Goal: Information Seeking & Learning: Check status

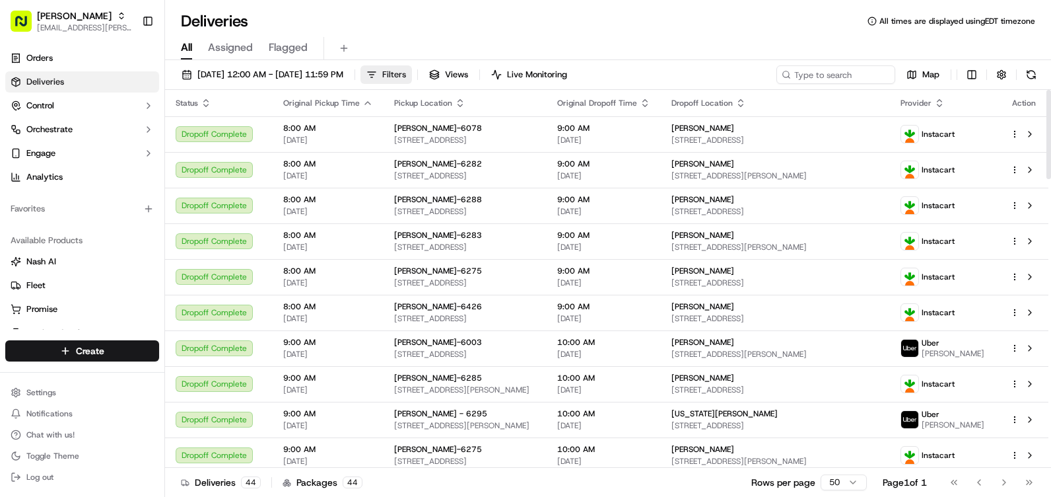
click at [406, 76] on span "Filters" at bounding box center [394, 75] width 24 height 12
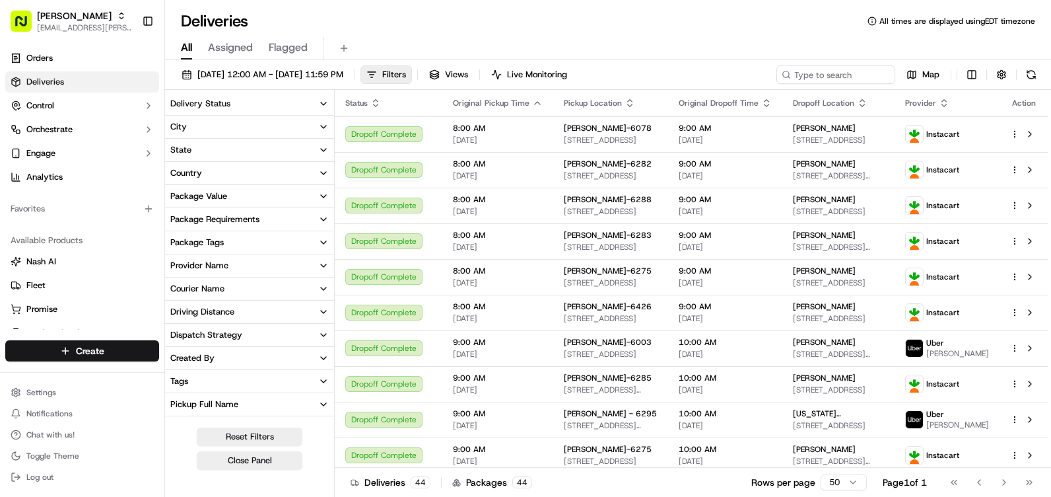
scroll to position [270, 0]
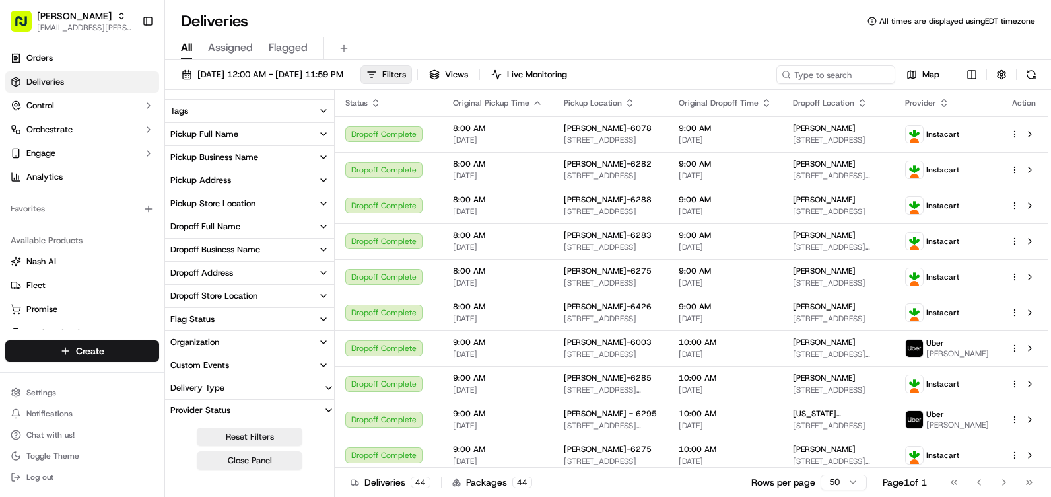
click at [246, 204] on div "Pickup Store Location" at bounding box center [212, 203] width 85 height 12
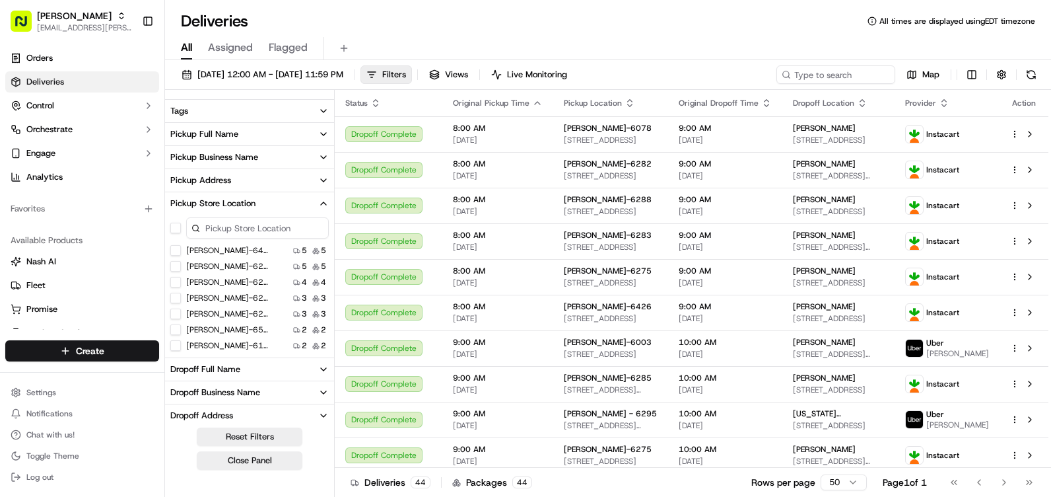
click at [253, 224] on input at bounding box center [257, 227] width 143 height 21
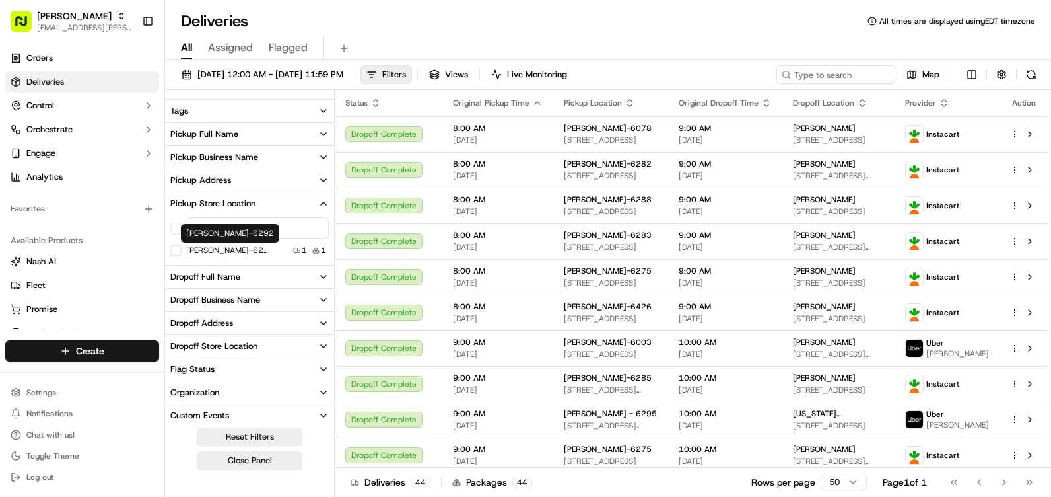
type input "6292"
click at [224, 250] on label "[PERSON_NAME]-6292" at bounding box center [228, 250] width 85 height 11
click at [181, 250] on button "[PERSON_NAME]-6292" at bounding box center [175, 250] width 11 height 11
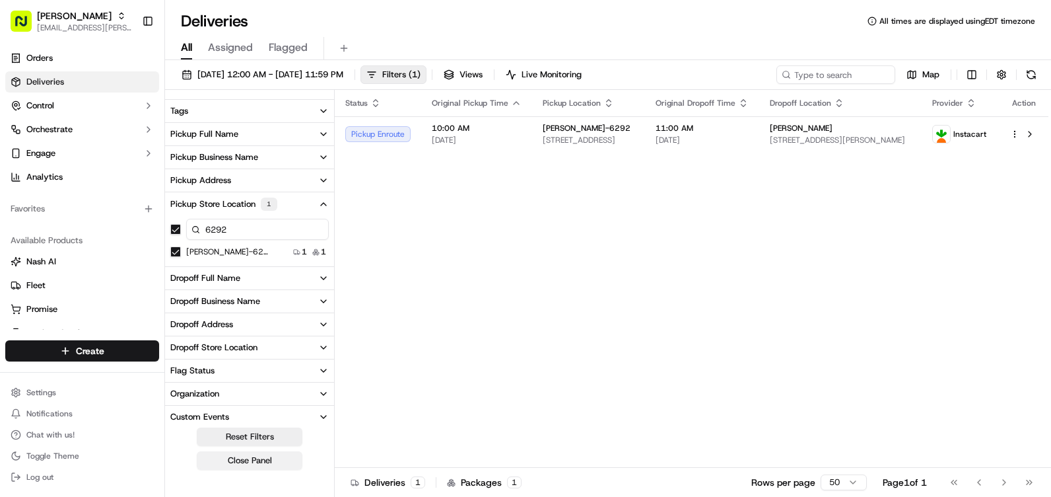
click at [265, 461] on button "Close Panel" at bounding box center [250, 460] width 106 height 18
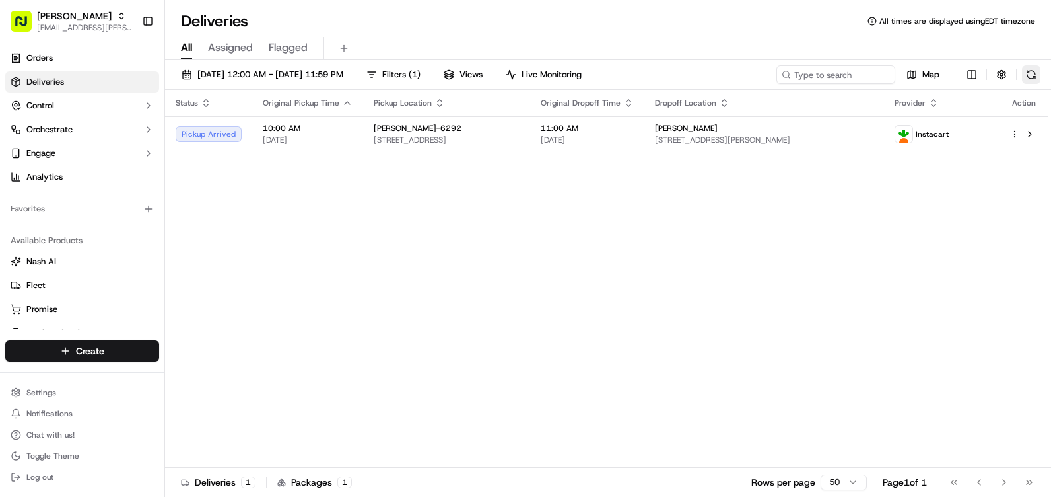
click at [1035, 76] on button at bounding box center [1031, 74] width 18 height 18
click at [1025, 75] on button at bounding box center [1031, 74] width 18 height 18
click at [343, 71] on span "[DATE] 12:00 AM - [DATE] 11:59 PM" at bounding box center [270, 75] width 146 height 12
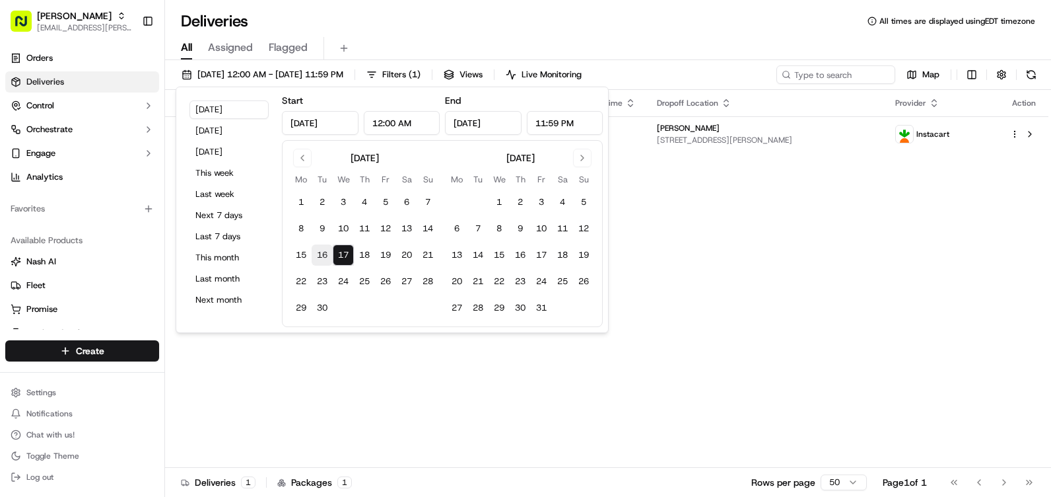
click at [320, 251] on button "16" at bounding box center [322, 254] width 21 height 21
type input "[DATE]"
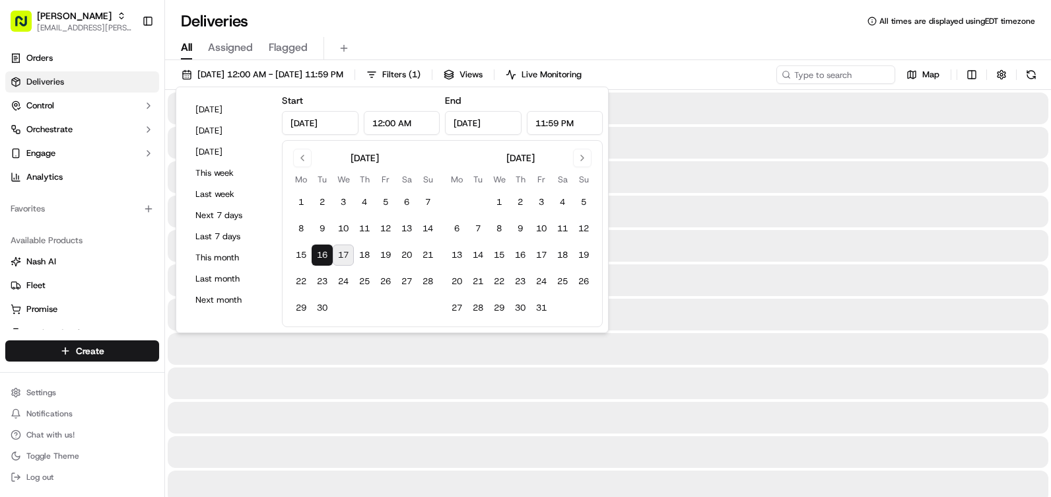
click at [320, 251] on button "16" at bounding box center [322, 254] width 21 height 21
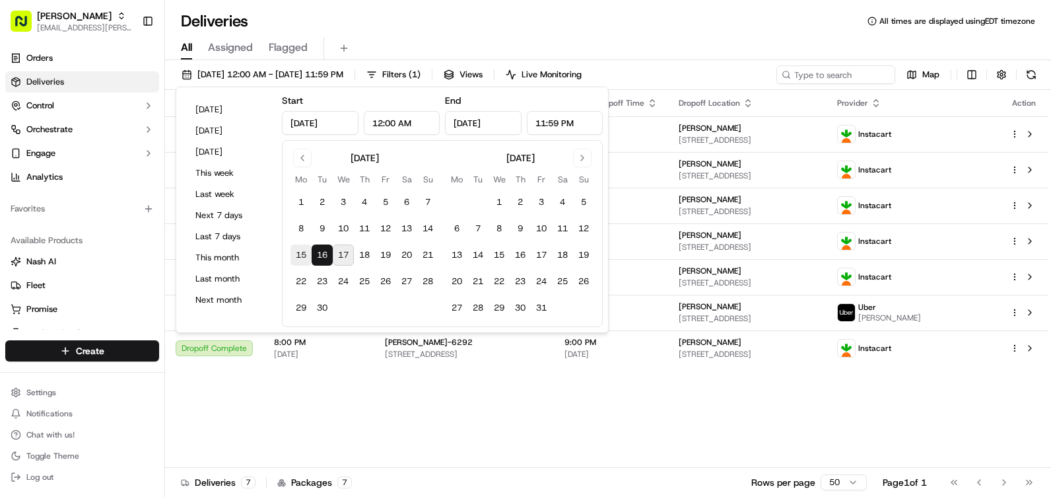
click at [294, 254] on button "15" at bounding box center [301, 254] width 21 height 21
type input "[DATE]"
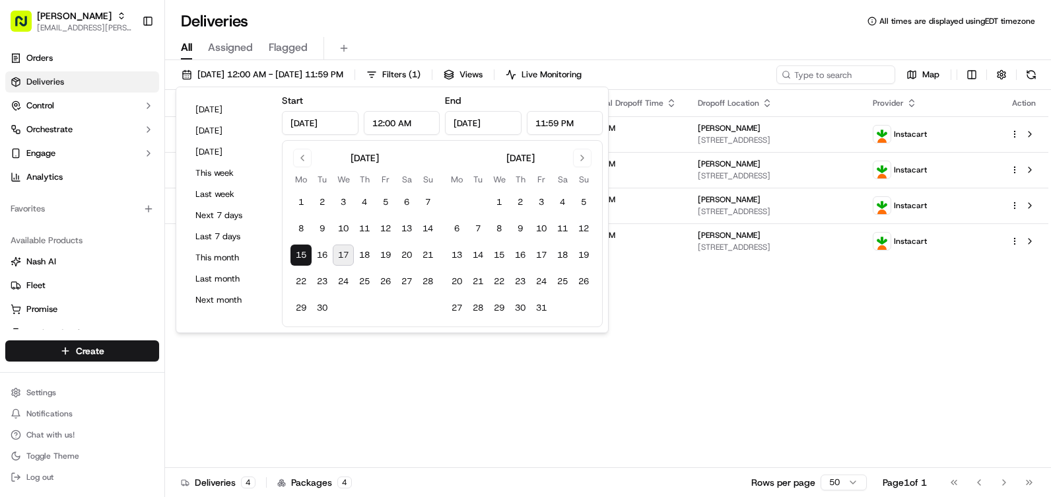
click at [338, 252] on button "17" at bounding box center [343, 254] width 21 height 21
type input "[DATE]"
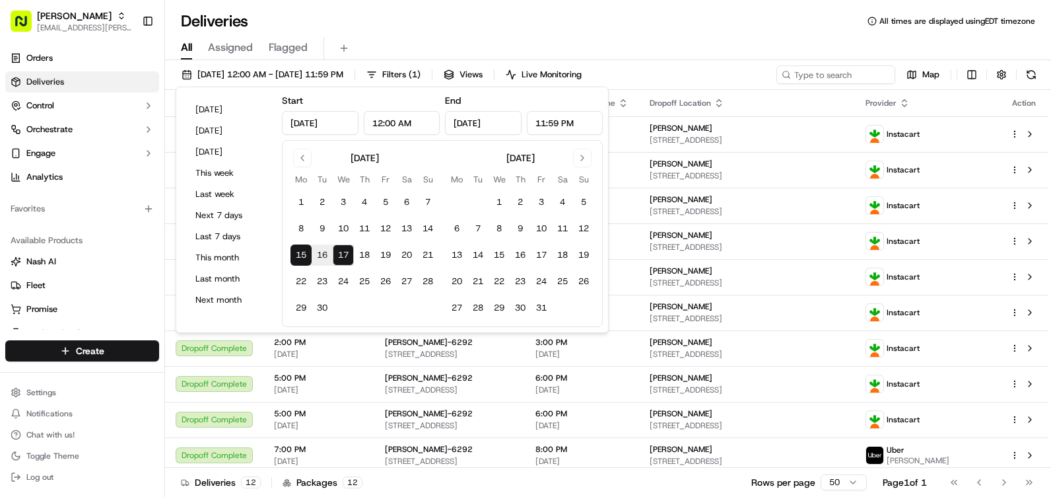
click at [712, 67] on div "[DATE] 12:00 AM - [DATE] 11:59 PM Filters ( 1 ) Views Live Monitoring Map" at bounding box center [608, 77] width 886 height 24
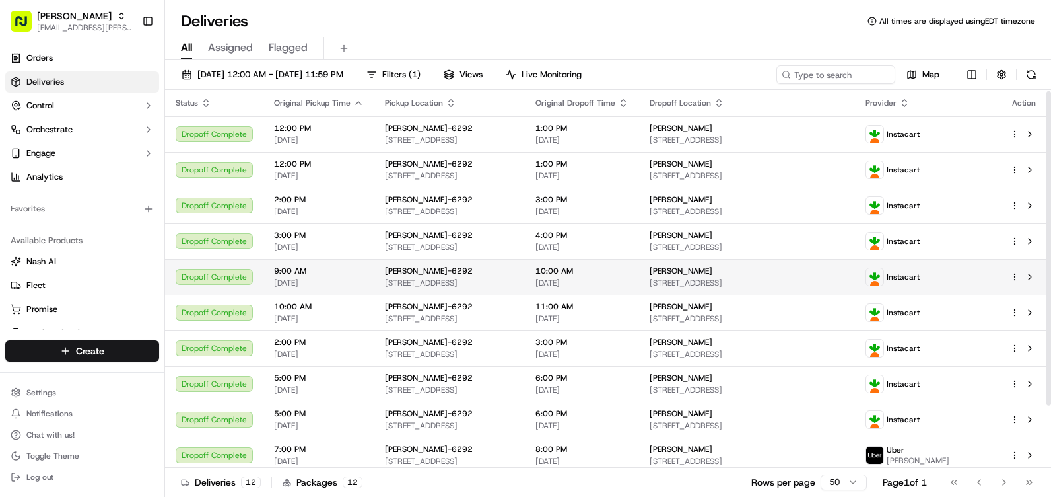
scroll to position [77, 0]
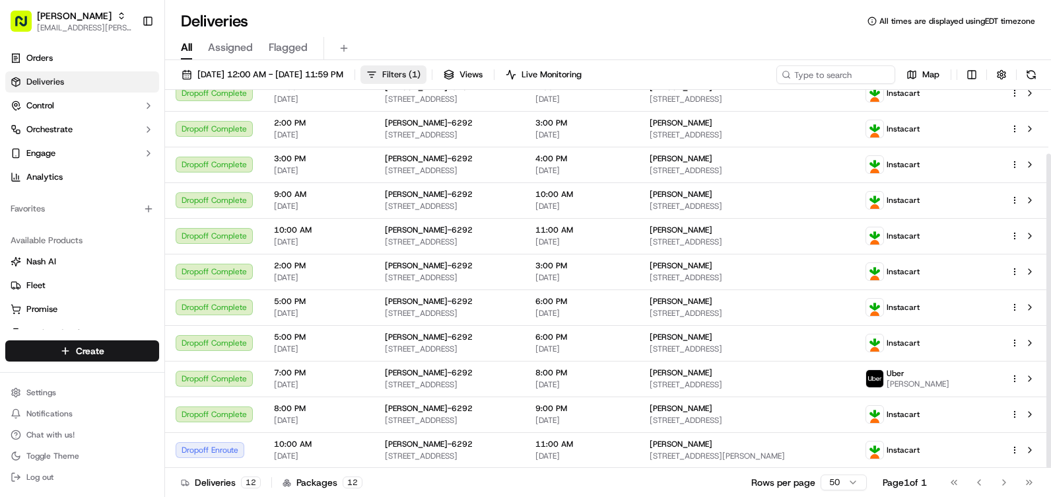
click at [421, 79] on span "Filters ( 1 )" at bounding box center [401, 75] width 38 height 12
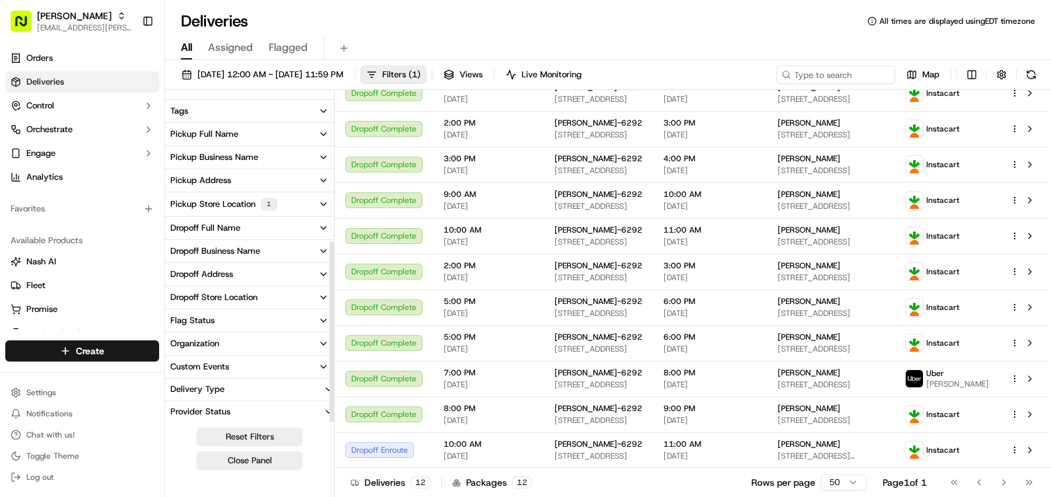
scroll to position [271, 0]
click at [259, 197] on div "Pickup Store Location 1" at bounding box center [223, 202] width 107 height 13
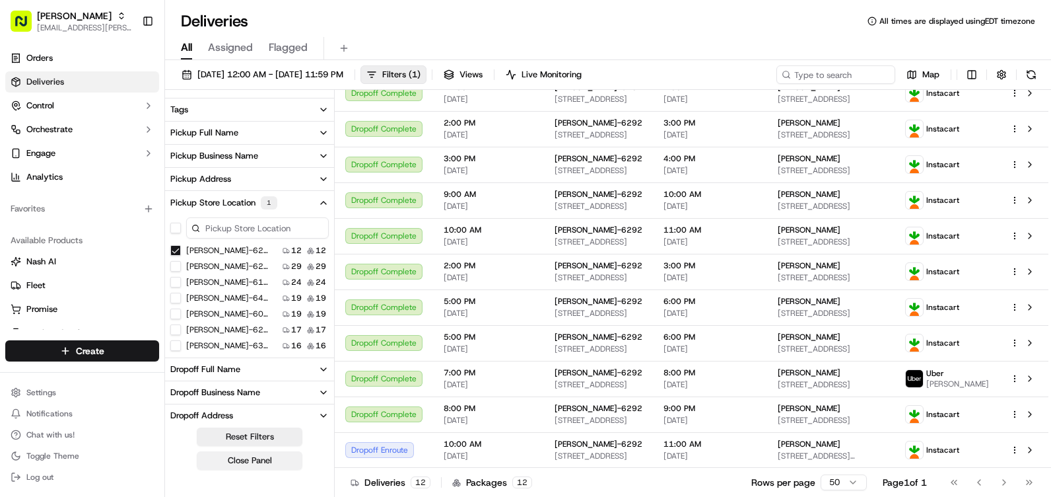
click at [249, 465] on button "Close Panel" at bounding box center [250, 460] width 106 height 18
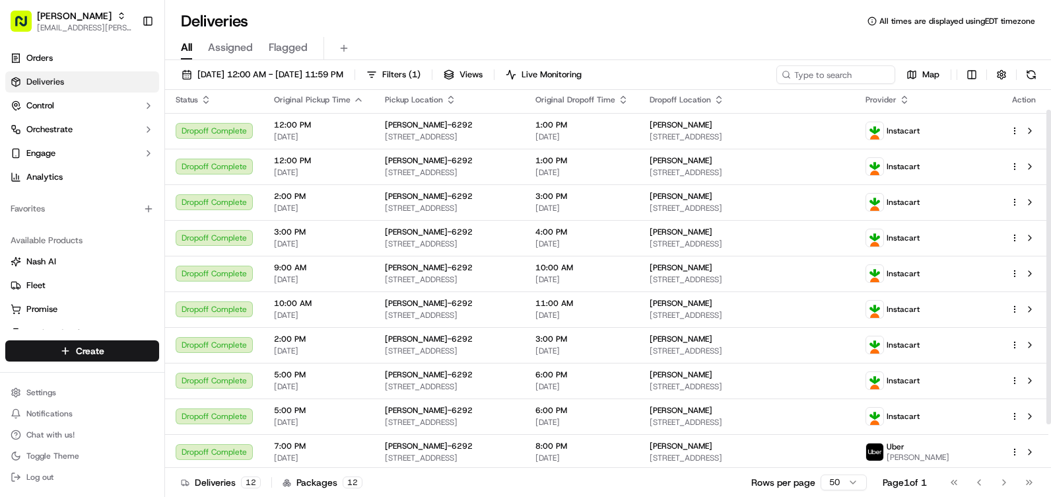
scroll to position [0, 0]
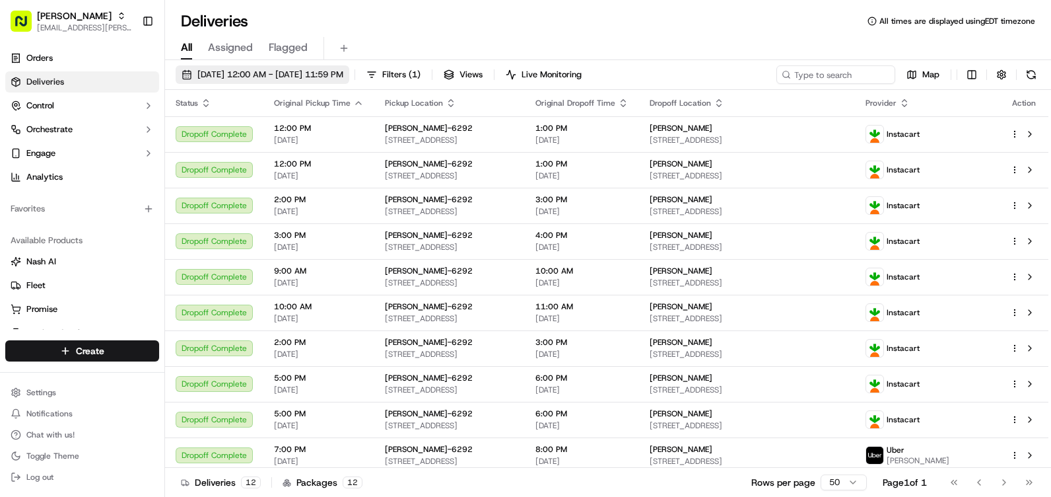
click at [247, 72] on span "[DATE] 12:00 AM - [DATE] 11:59 PM" at bounding box center [270, 75] width 146 height 12
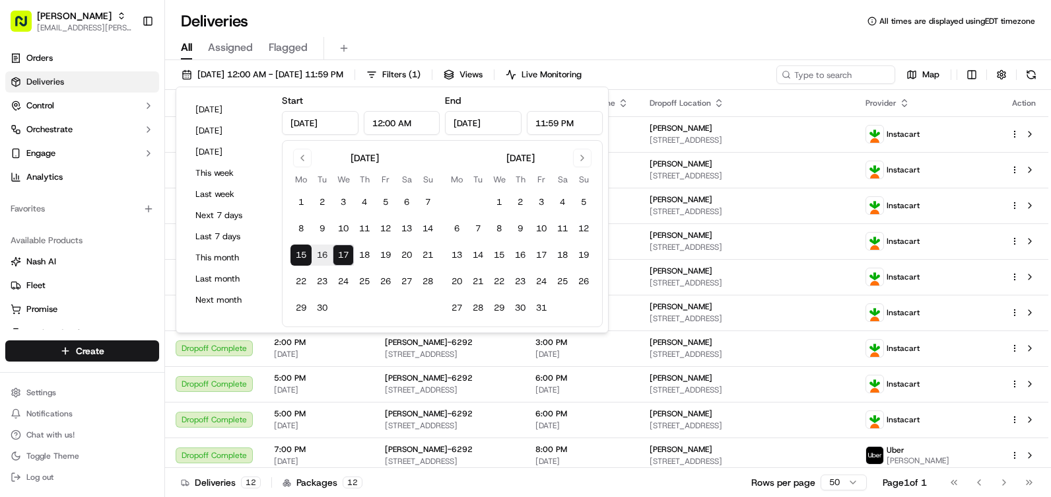
click at [302, 256] on button "15" at bounding box center [301, 254] width 21 height 21
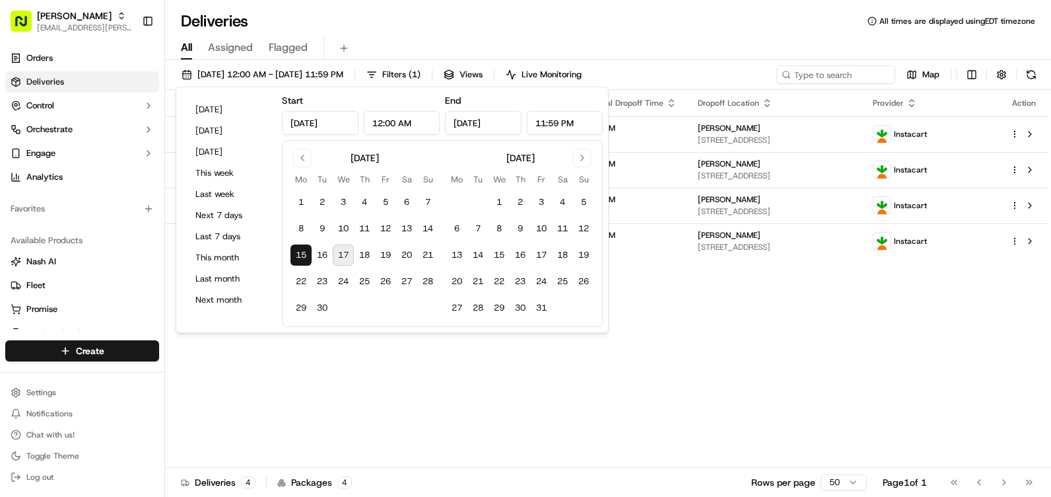
click at [344, 256] on button "17" at bounding box center [343, 254] width 21 height 21
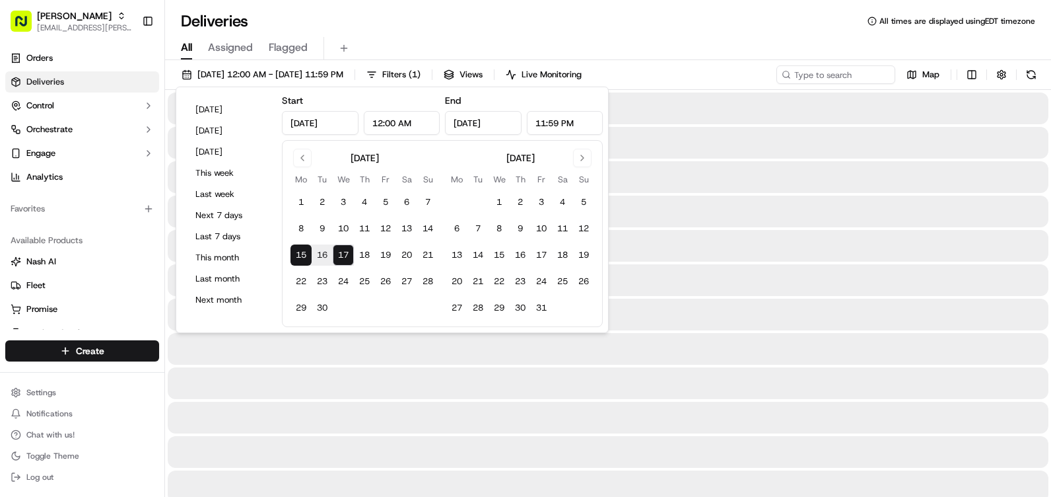
type input "[DATE]"
click at [344, 256] on button "17" at bounding box center [343, 254] width 21 height 21
type input "[DATE]"
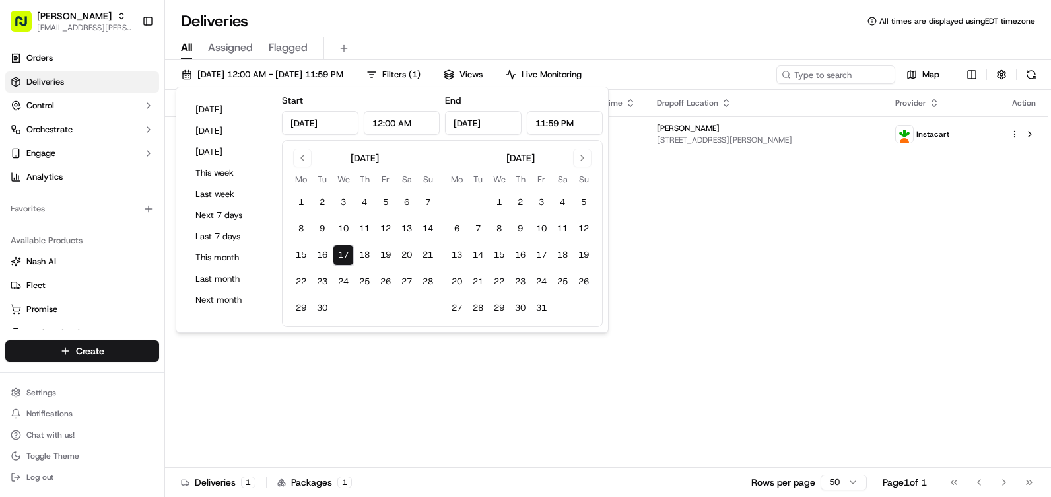
click at [690, 78] on div "[DATE] 12:00 AM - [DATE] 11:59 PM Filters ( 1 ) Views Live Monitoring Map" at bounding box center [608, 77] width 886 height 24
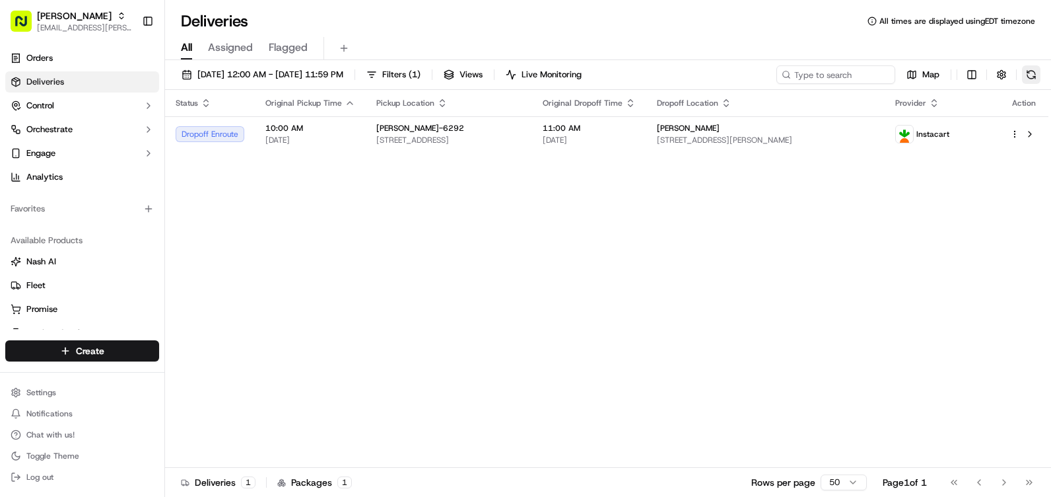
click at [1037, 79] on button at bounding box center [1031, 74] width 18 height 18
